Goal: Obtain resource: Download file/media

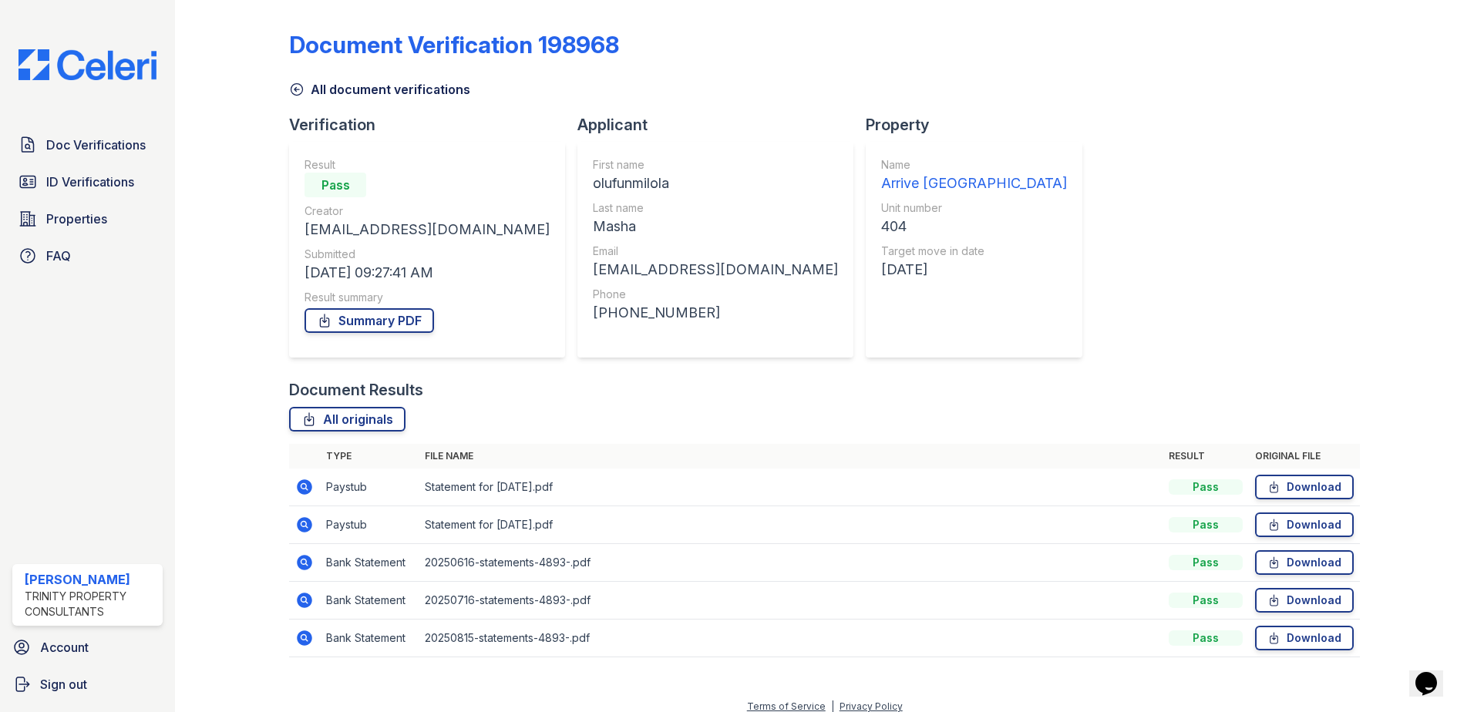
scroll to position [13, 0]
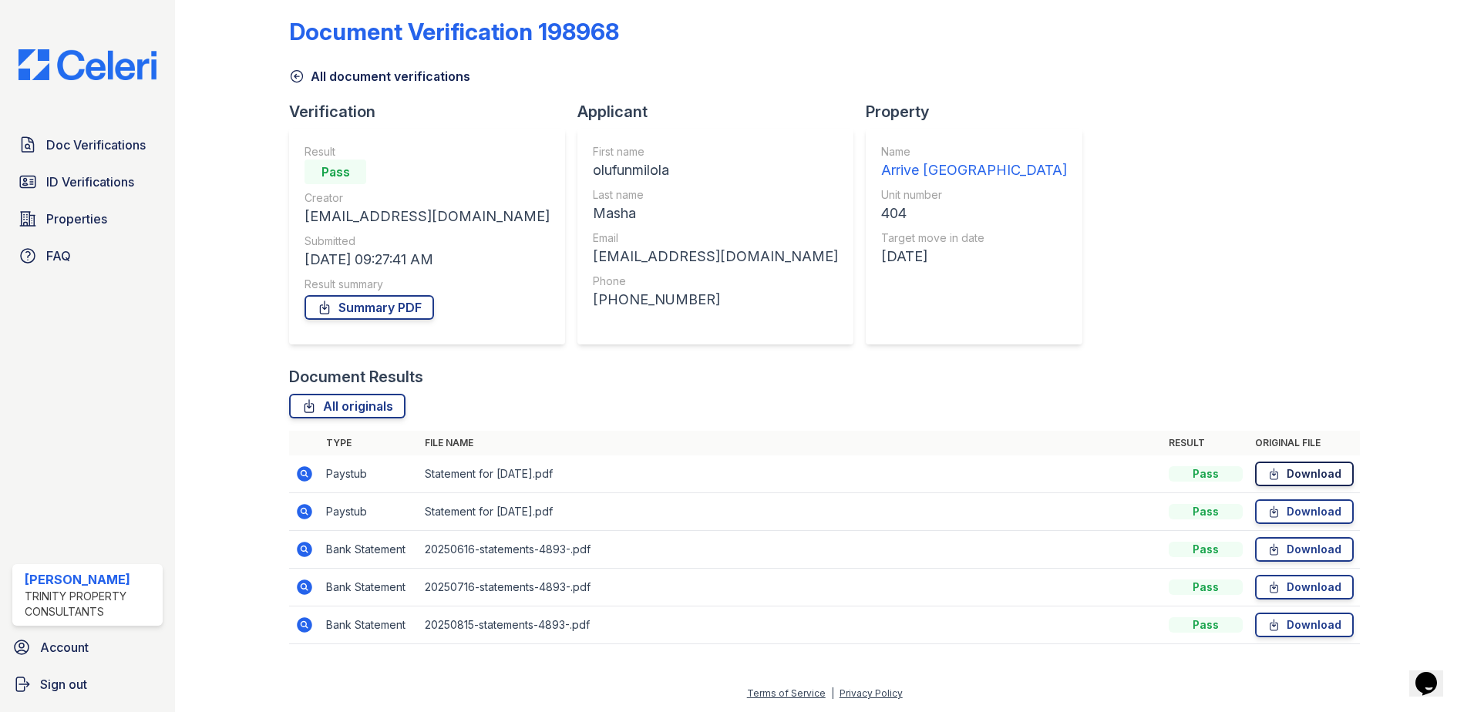
click at [1267, 474] on icon at bounding box center [1273, 473] width 13 height 15
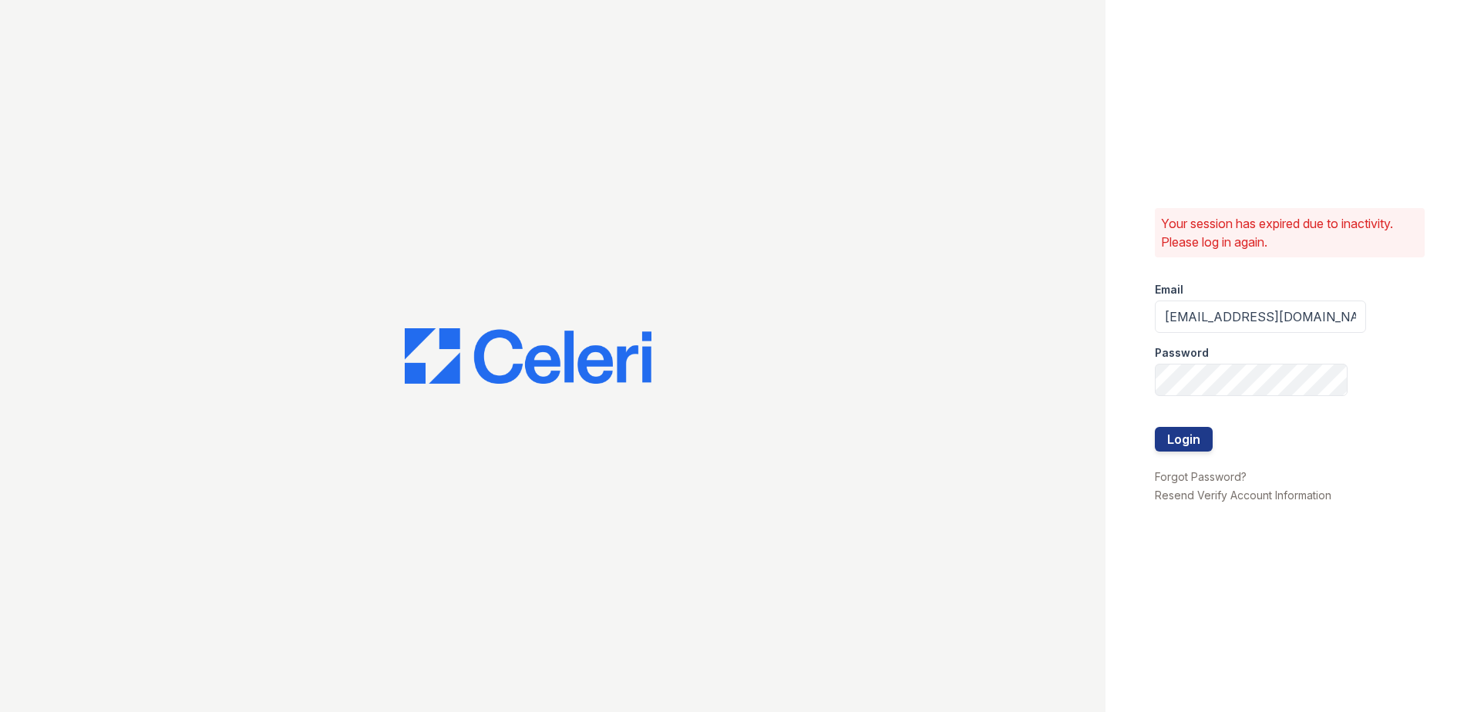
click at [1314, 468] on li "Forgot Password?" at bounding box center [1242, 476] width 176 height 18
click at [1201, 432] on button "Login" at bounding box center [1183, 439] width 58 height 25
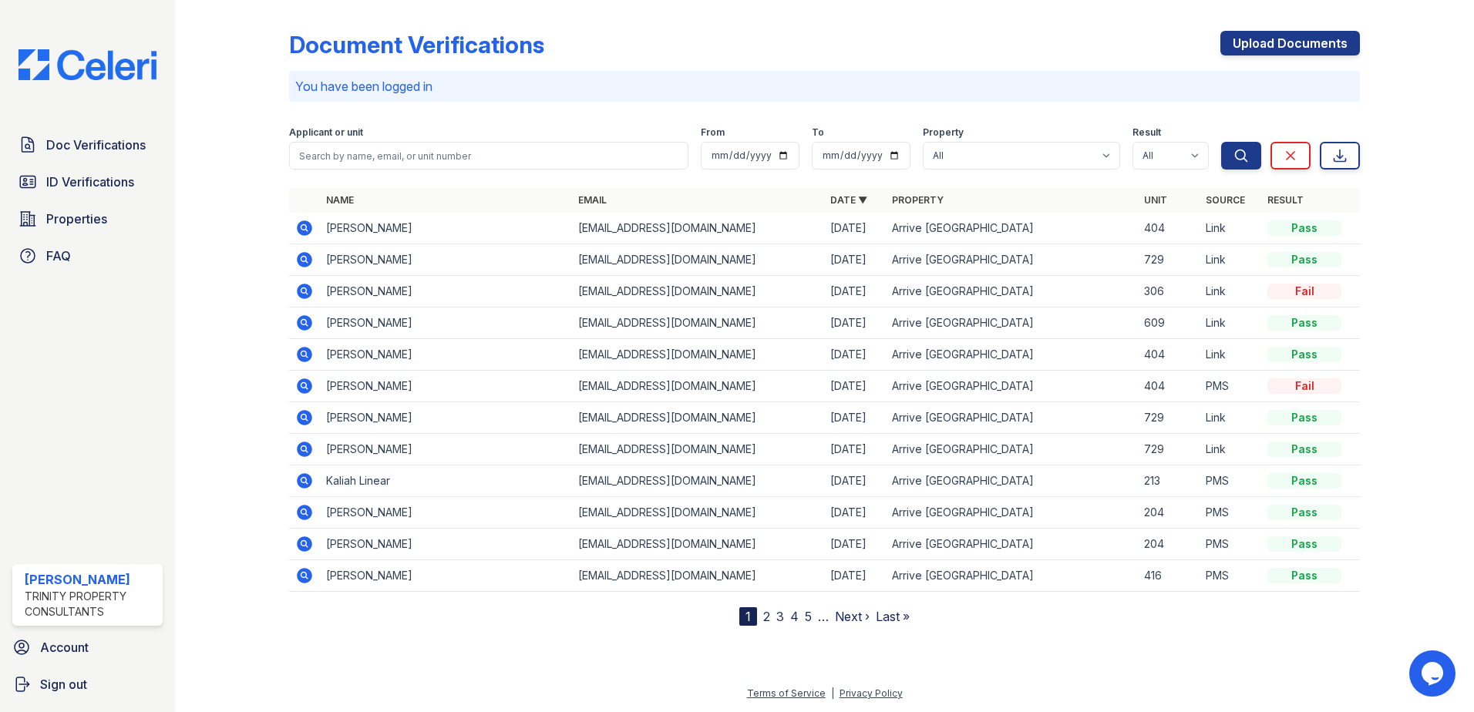
click at [296, 225] on icon at bounding box center [304, 228] width 18 height 18
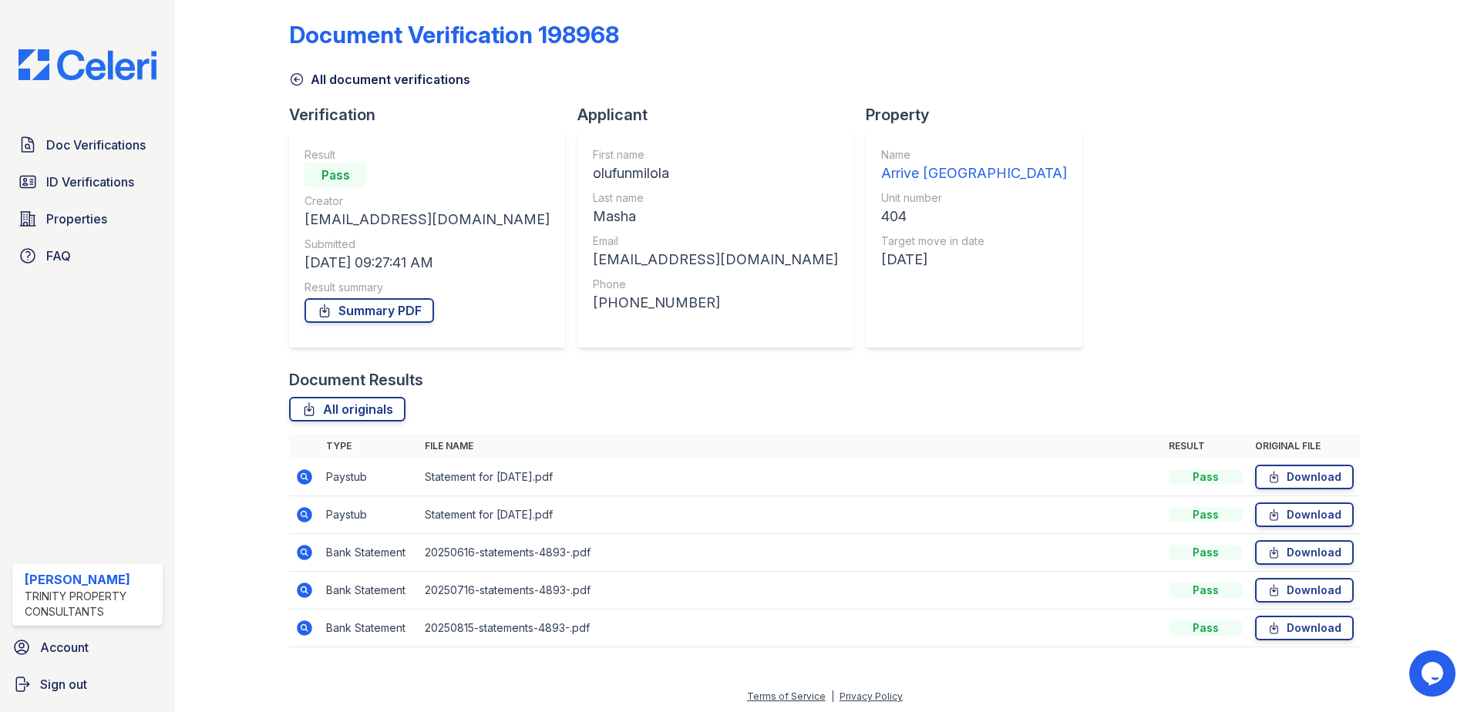
scroll to position [13, 0]
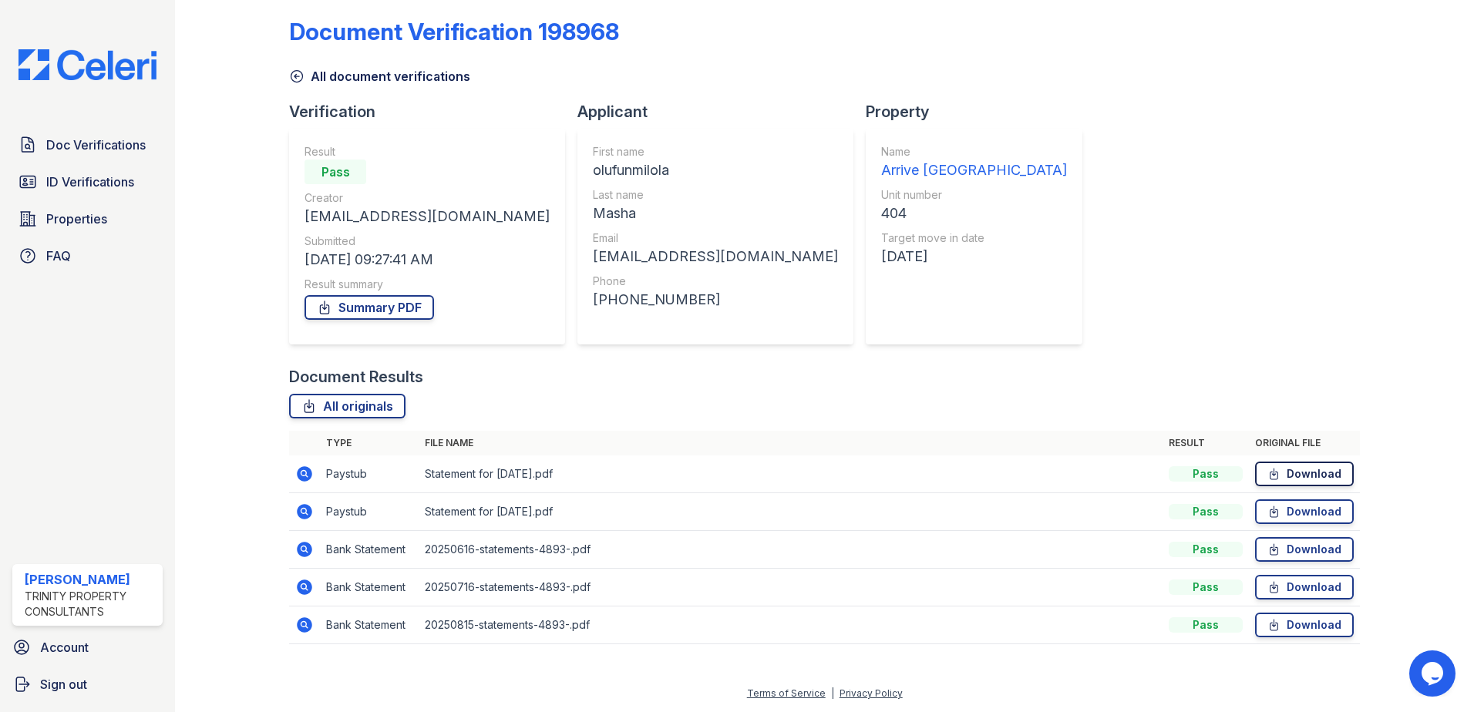
click at [1306, 481] on link "Download" at bounding box center [1304, 474] width 99 height 25
drag, startPoint x: 1297, startPoint y: 505, endPoint x: 1273, endPoint y: 456, distance: 54.1
click at [1297, 505] on link "Download" at bounding box center [1304, 511] width 99 height 25
click at [1270, 627] on icon at bounding box center [1273, 624] width 13 height 15
click at [329, 76] on link "All document verifications" at bounding box center [379, 76] width 181 height 18
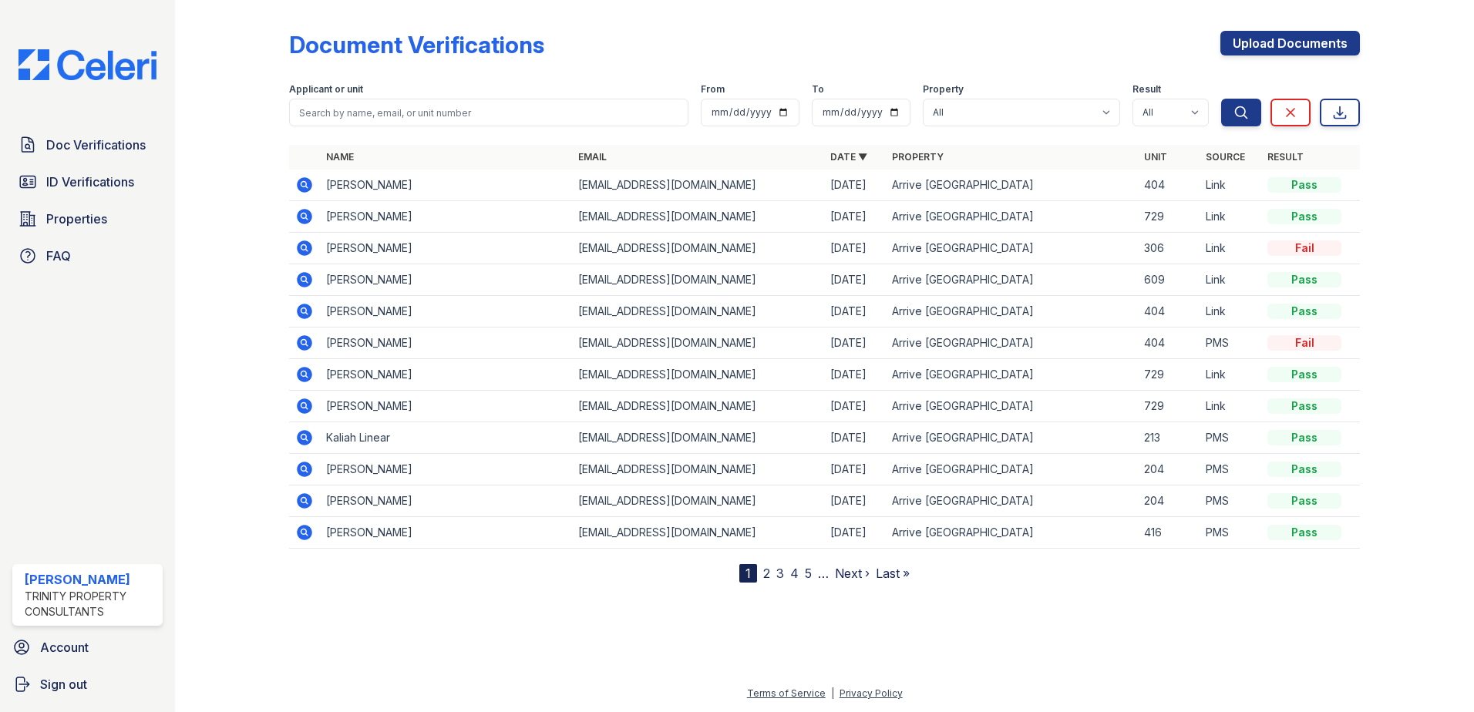
click at [297, 331] on td at bounding box center [304, 344] width 31 height 32
click at [302, 338] on icon at bounding box center [304, 342] width 15 height 15
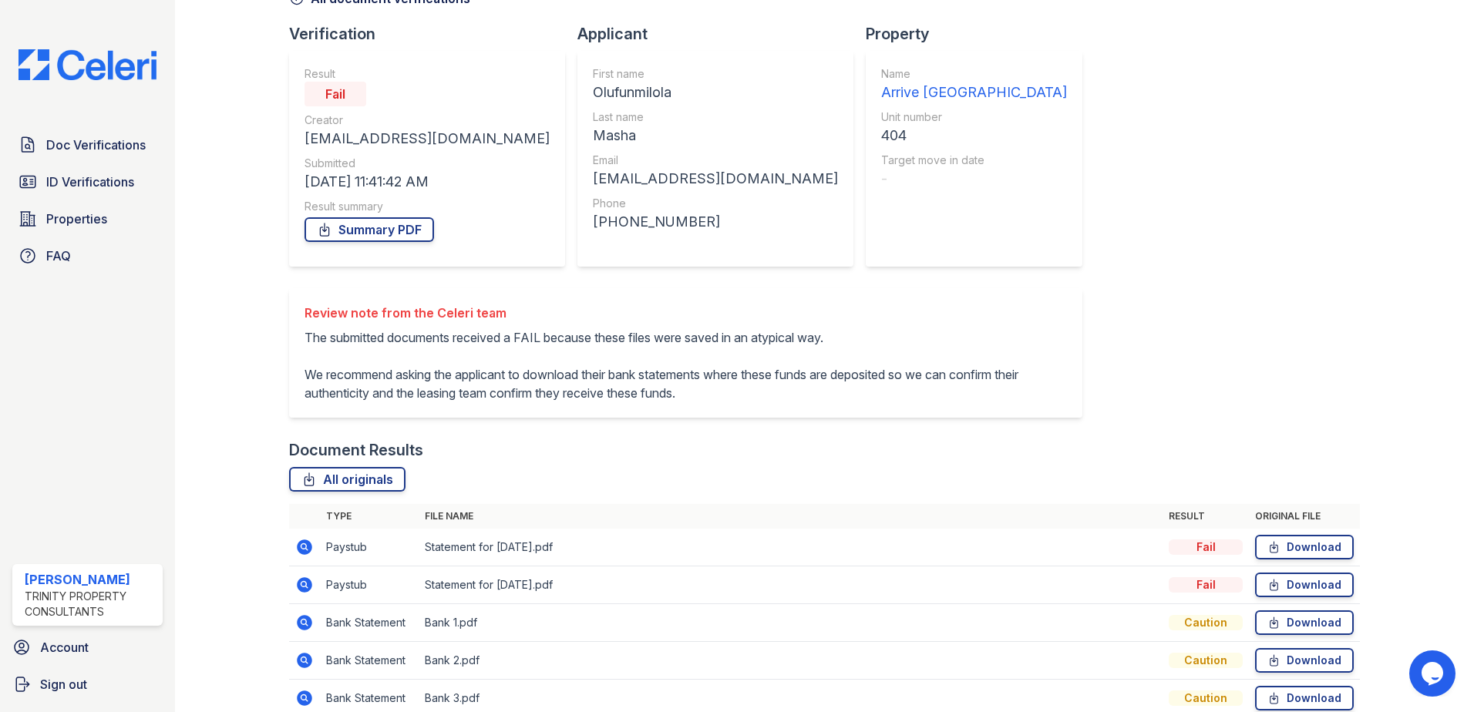
scroll to position [183, 0]
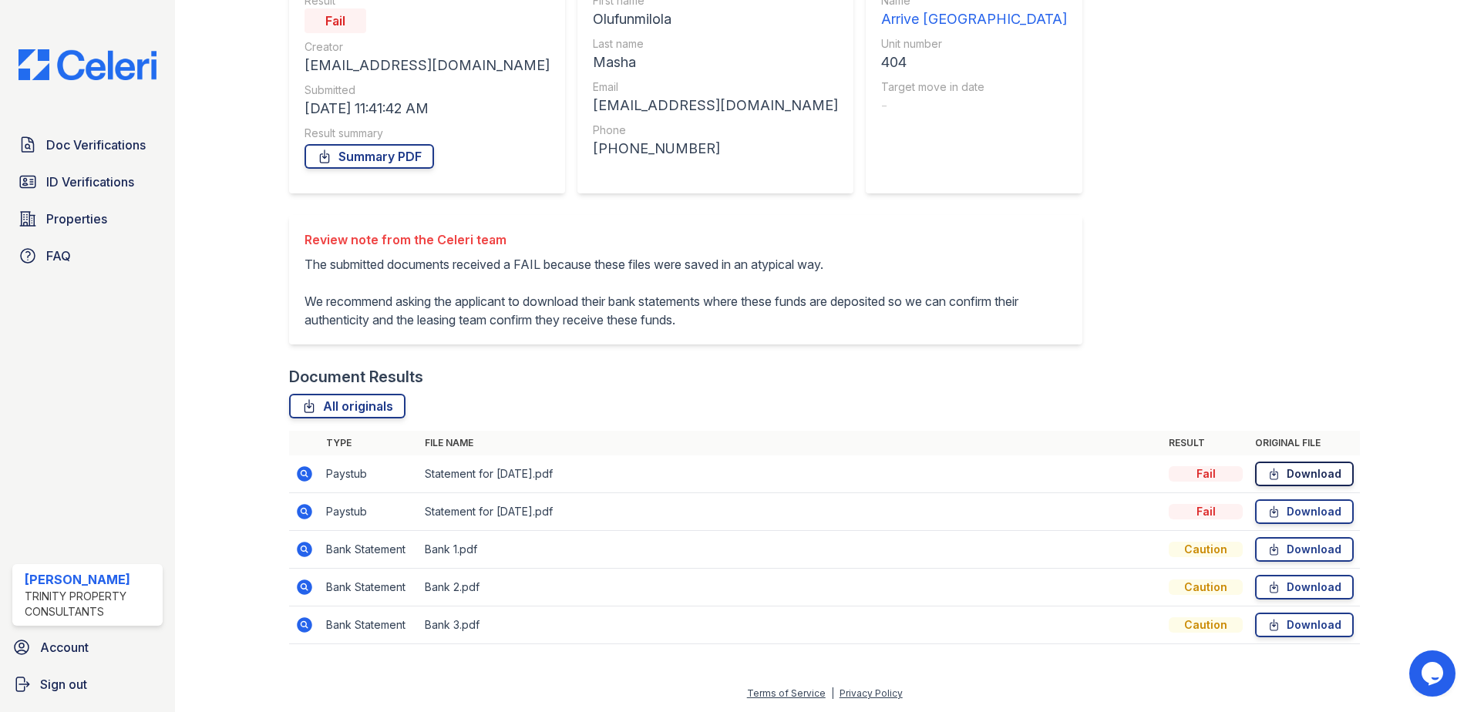
click at [1299, 470] on link "Download" at bounding box center [1304, 474] width 99 height 25
click at [1288, 492] on td "Download" at bounding box center [1303, 474] width 111 height 38
click at [1289, 504] on link "Download" at bounding box center [1304, 511] width 99 height 25
